Goal: Information Seeking & Learning: Check status

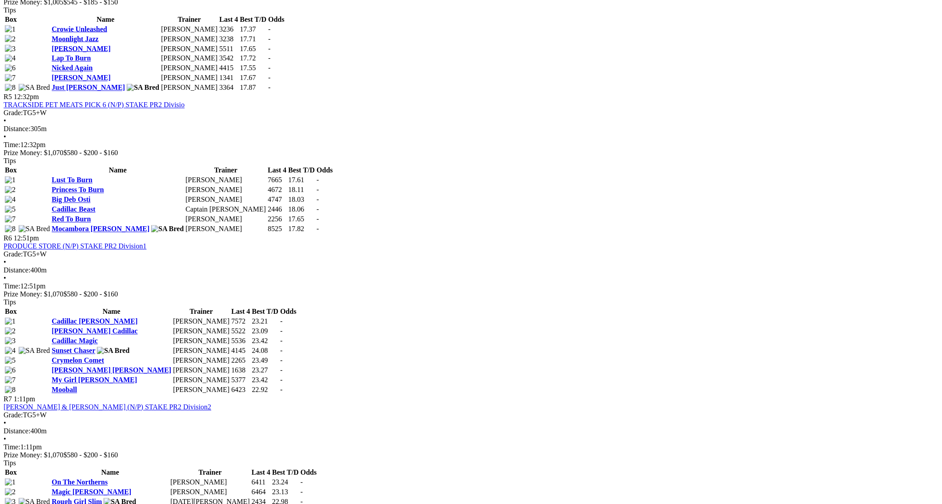
scroll to position [1008, 0]
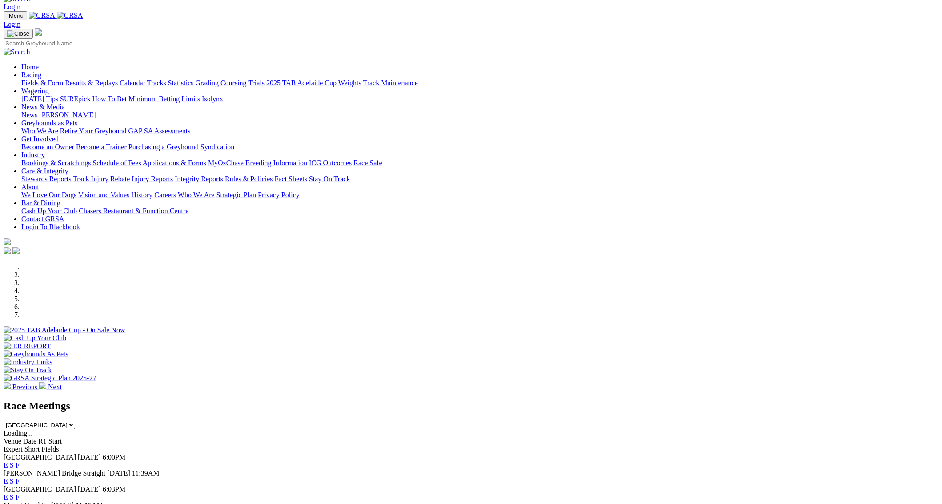
scroll to position [95, 0]
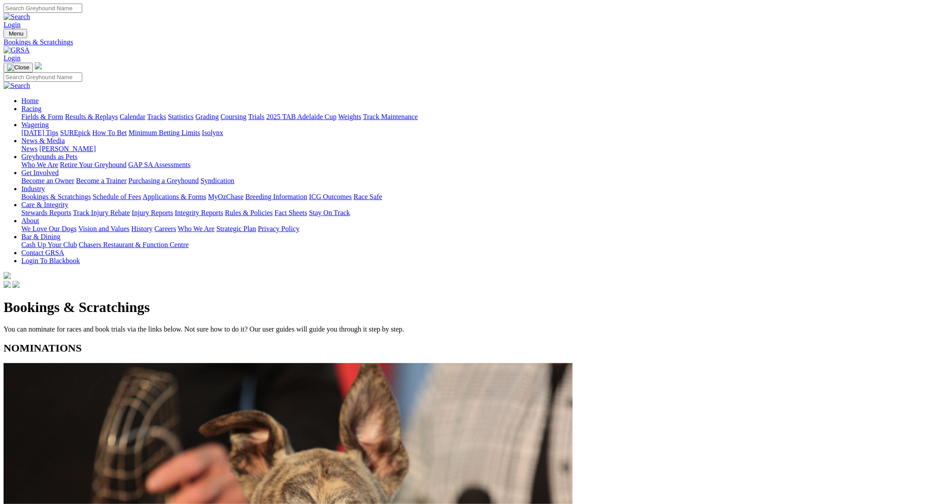
click at [118, 113] on link "Results & Replays" at bounding box center [91, 117] width 53 height 8
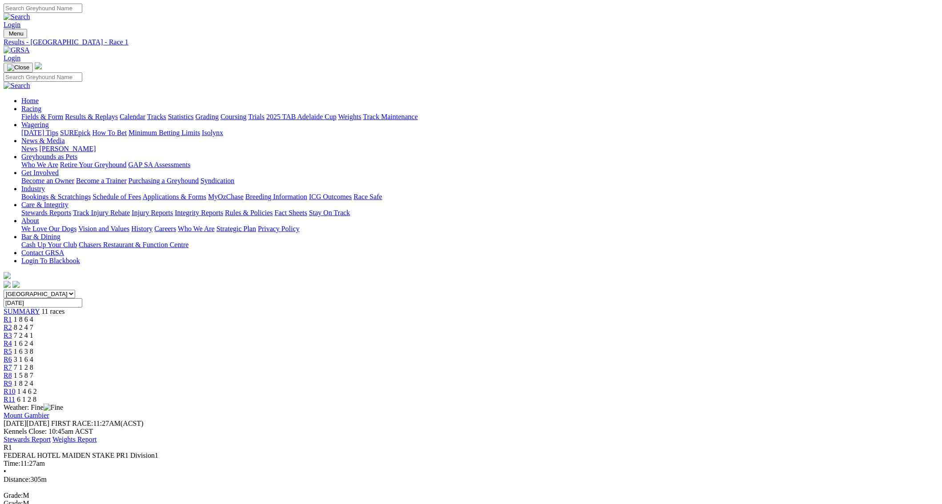
click at [12, 324] on span "R2" at bounding box center [8, 328] width 8 height 8
click at [12, 332] on span "R3" at bounding box center [8, 336] width 8 height 8
click at [12, 340] on span "R4" at bounding box center [8, 344] width 8 height 8
click at [12, 348] on link "R5" at bounding box center [8, 352] width 8 height 8
click at [12, 356] on span "R6" at bounding box center [8, 360] width 8 height 8
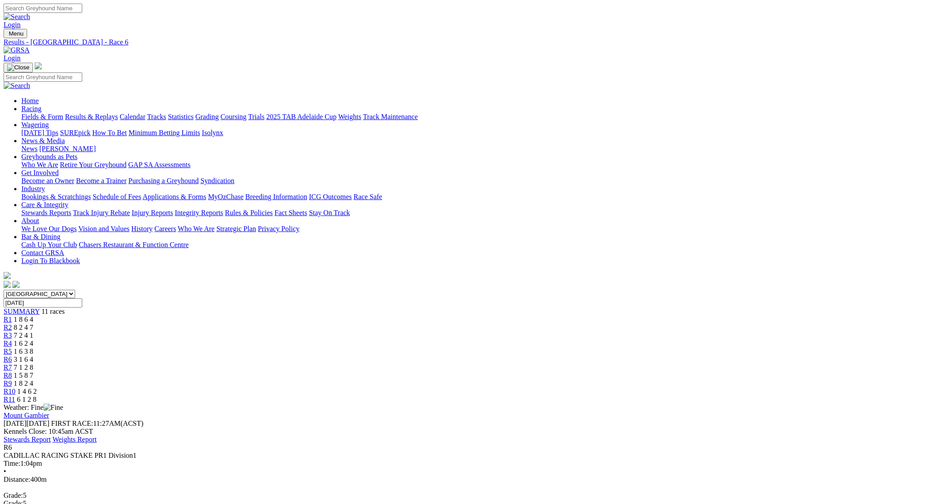
click at [12, 364] on span "R7" at bounding box center [8, 368] width 8 height 8
click at [12, 372] on link "R8" at bounding box center [8, 376] width 8 height 8
click at [12, 380] on span "R9" at bounding box center [8, 384] width 8 height 8
click at [16, 388] on link "R10" at bounding box center [10, 392] width 12 height 8
click at [15, 396] on link "R11" at bounding box center [10, 400] width 12 height 8
